Goal: Information Seeking & Learning: Learn about a topic

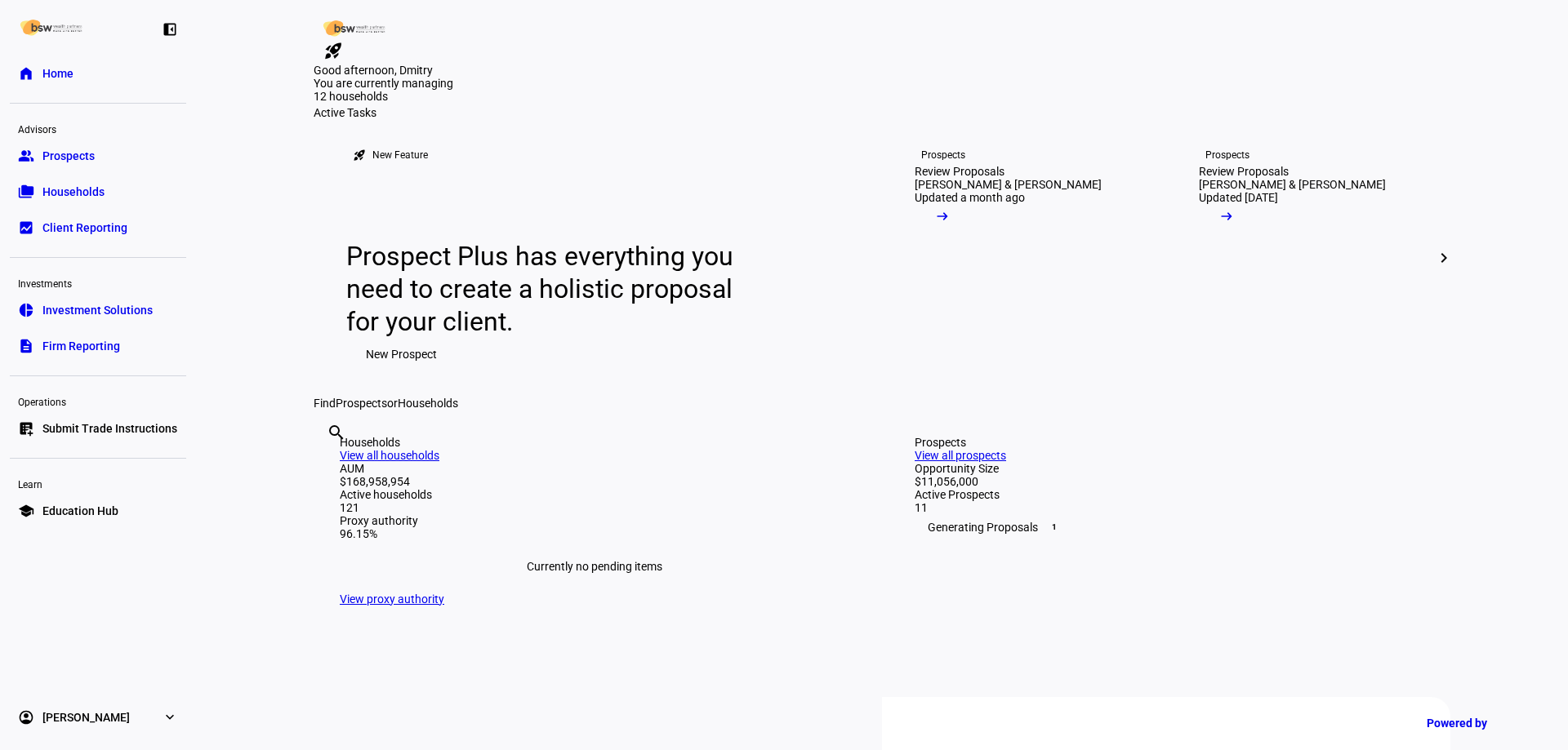
click at [119, 196] on link "folder_copy Households" at bounding box center [98, 192] width 177 height 32
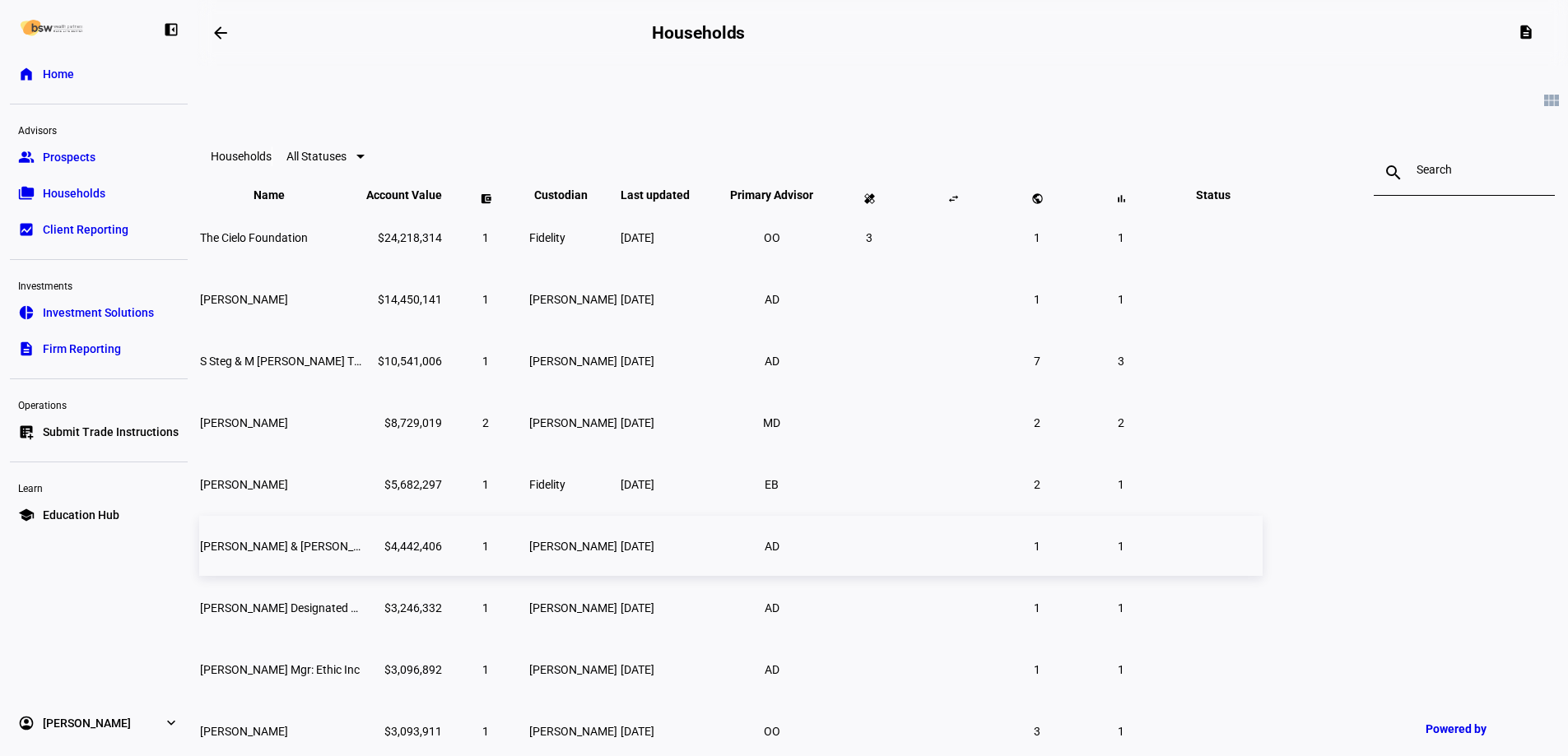
click at [364, 576] on td "[PERSON_NAME] & [PERSON_NAME]" at bounding box center [281, 546] width 164 height 60
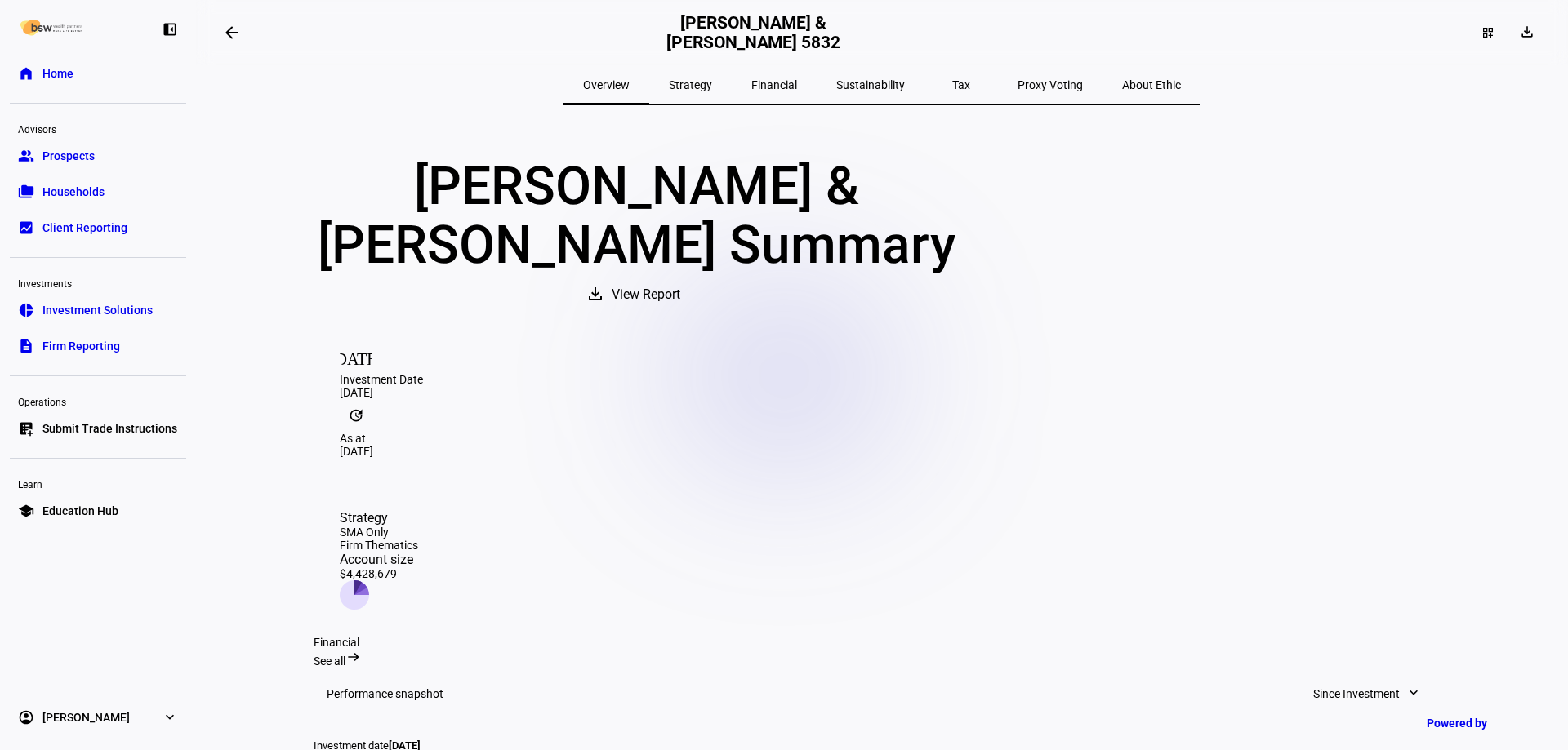
click at [712, 87] on span "Strategy" at bounding box center [690, 84] width 43 height 12
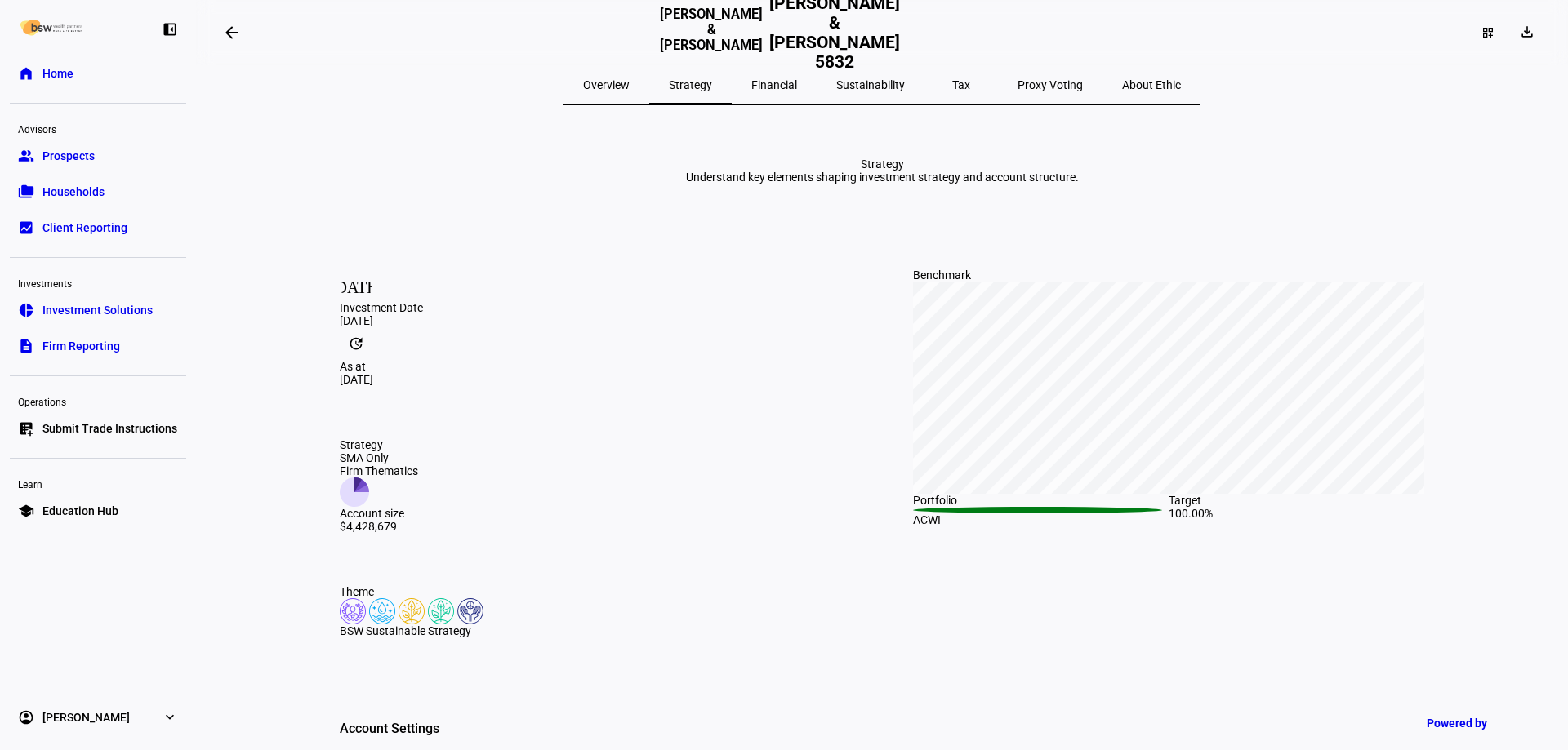
click at [883, 89] on span "Sustainability" at bounding box center [871, 84] width 69 height 12
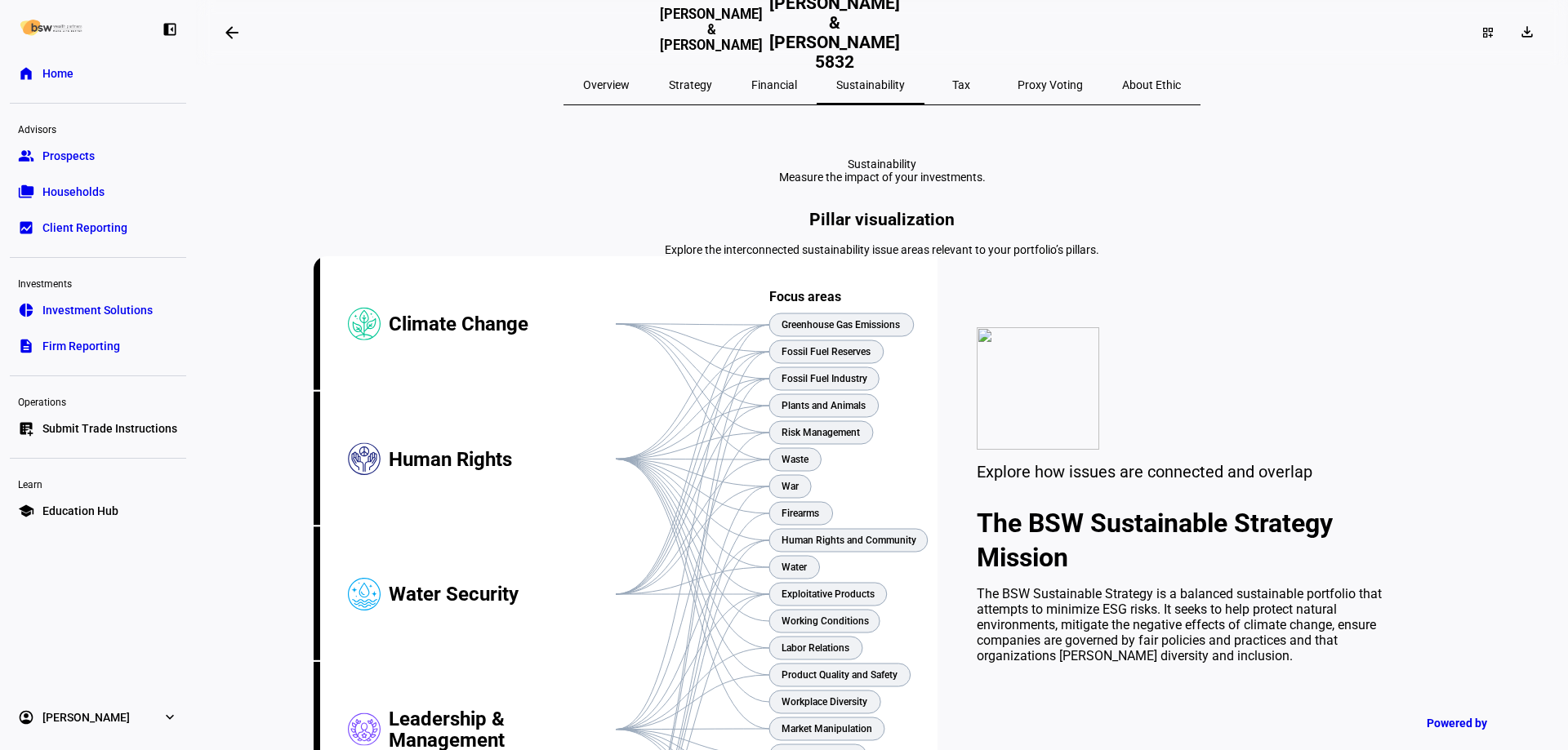
click at [629, 85] on span "Overview" at bounding box center [606, 84] width 47 height 12
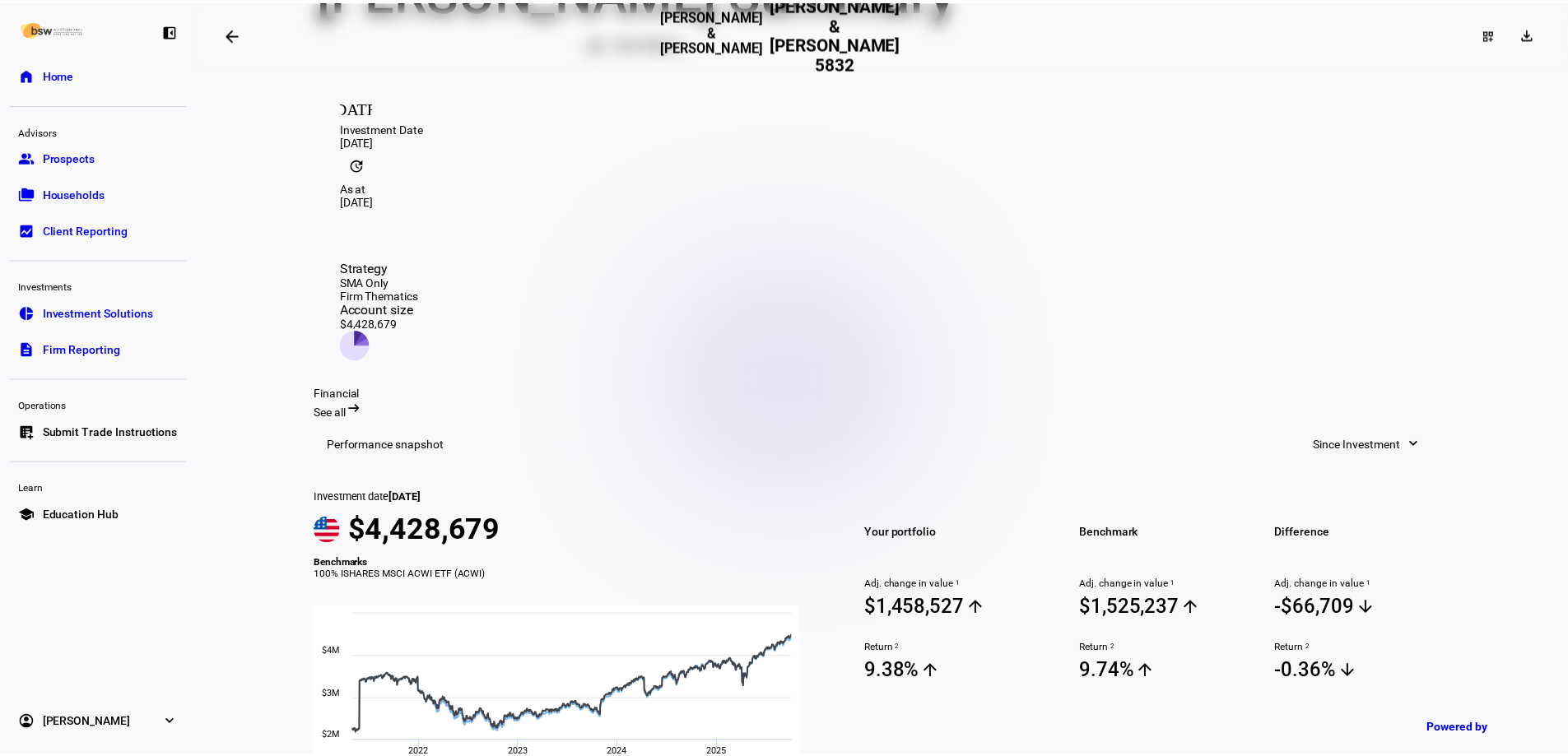
scroll to position [202, 0]
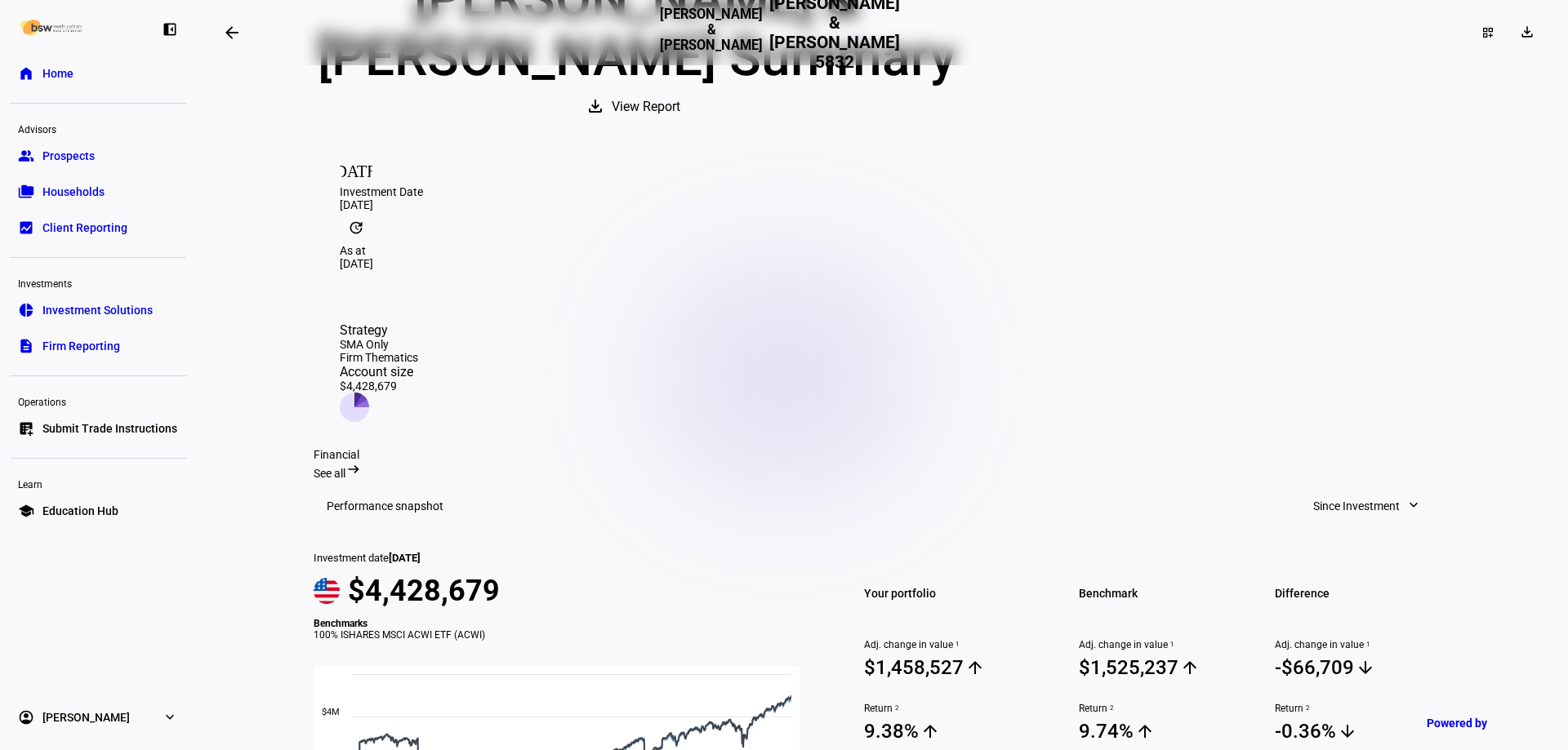
click at [680, 126] on span "View Report" at bounding box center [645, 107] width 69 height 39
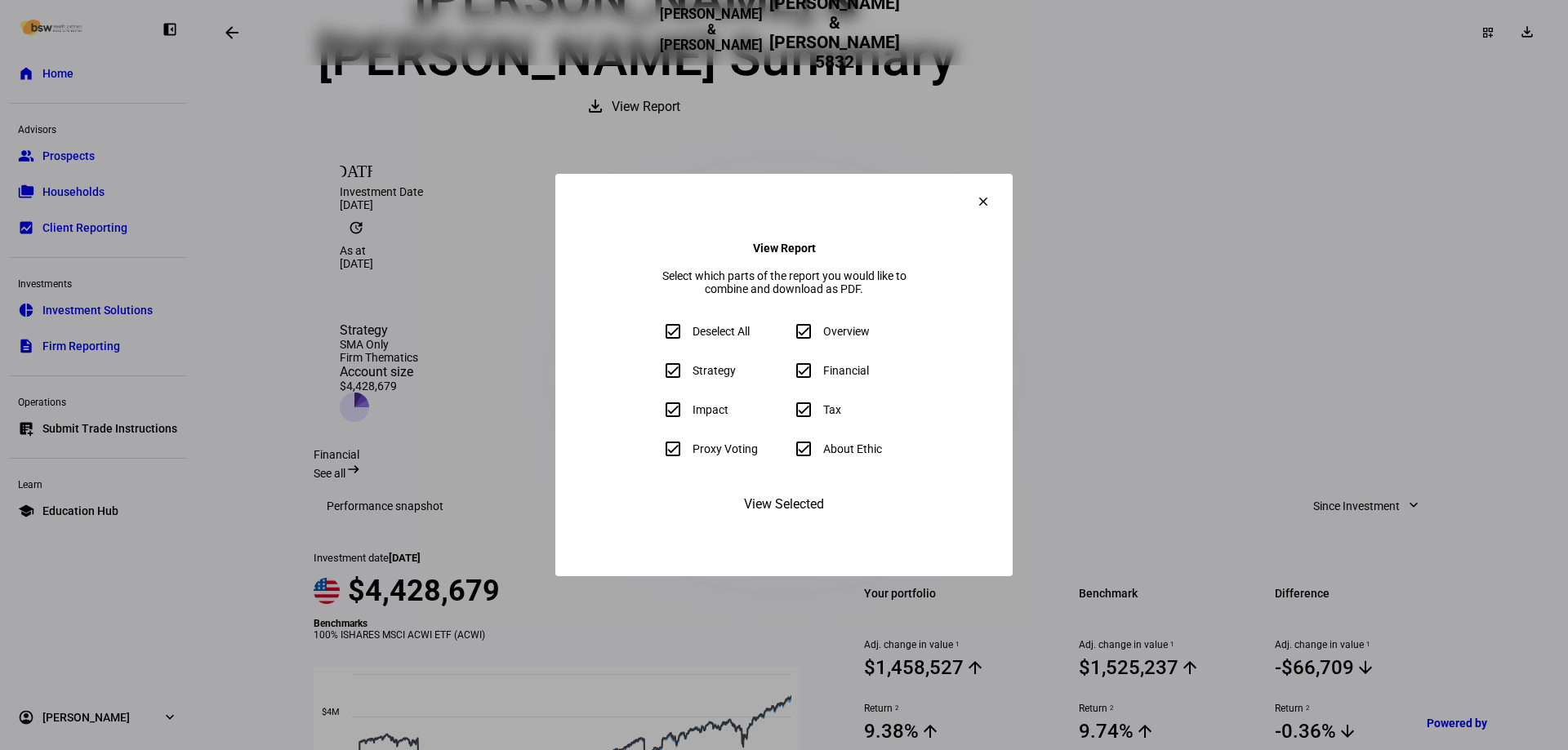
click at [777, 524] on span "View Selected" at bounding box center [784, 504] width 80 height 39
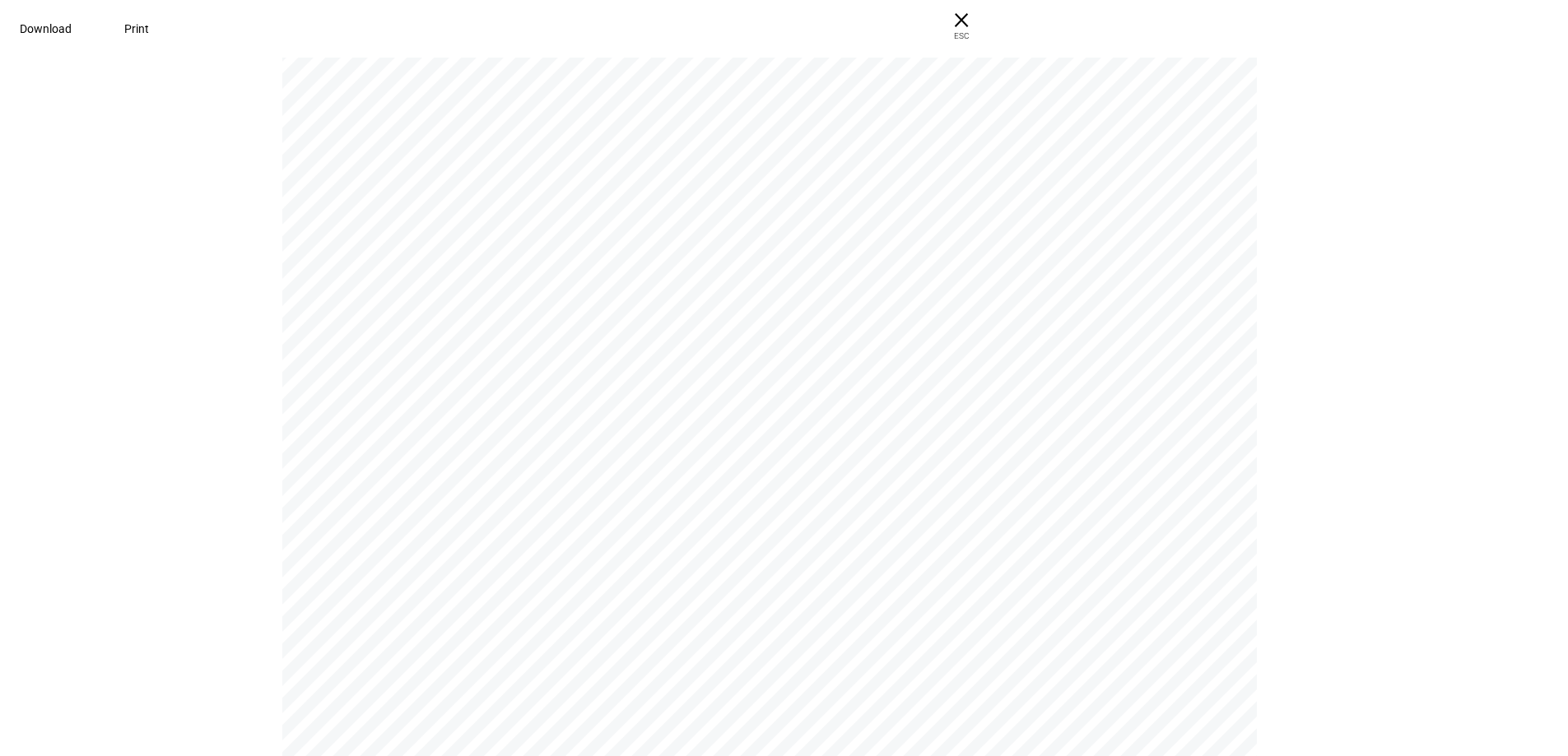
scroll to position [8134, 0]
